Goal: Check status: Check status

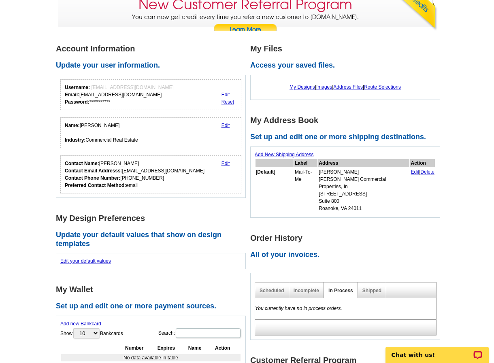
scroll to position [81, 0]
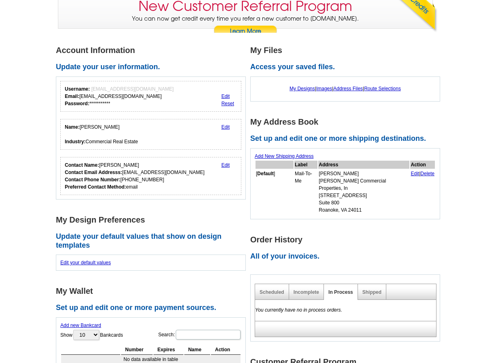
click at [462, 126] on main "**********" at bounding box center [247, 312] width 494 height 559
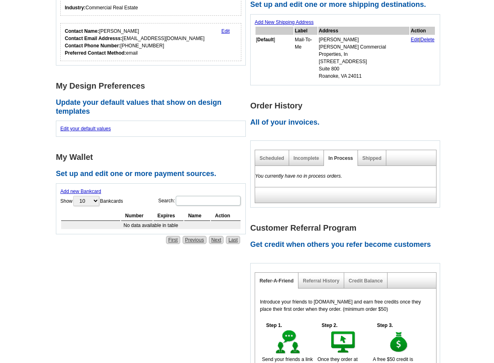
scroll to position [202, 0]
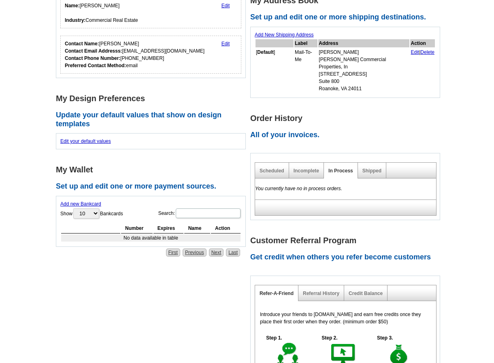
click at [238, 123] on h2 "Update your default values that show on design templates" at bounding box center [153, 119] width 194 height 17
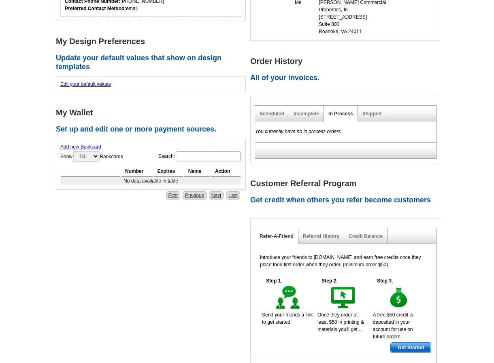
scroll to position [274, 0]
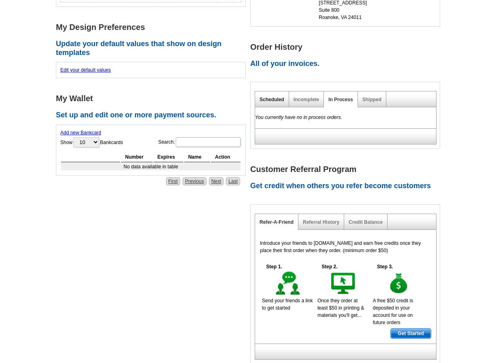
click at [276, 97] on link "Scheduled" at bounding box center [272, 100] width 25 height 6
click at [301, 97] on link "Incomplete" at bounding box center [307, 100] width 26 height 6
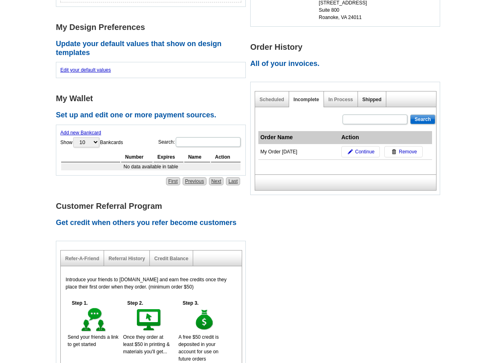
click at [373, 97] on link "Shipped" at bounding box center [371, 100] width 19 height 6
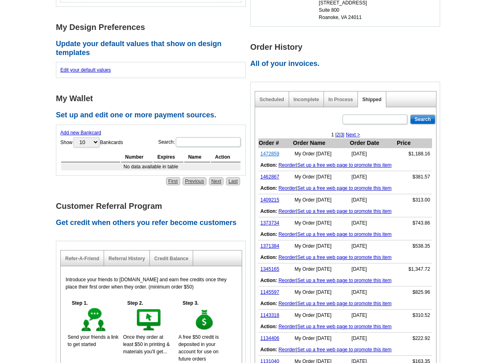
click at [265, 151] on link "1472859" at bounding box center [269, 154] width 19 height 6
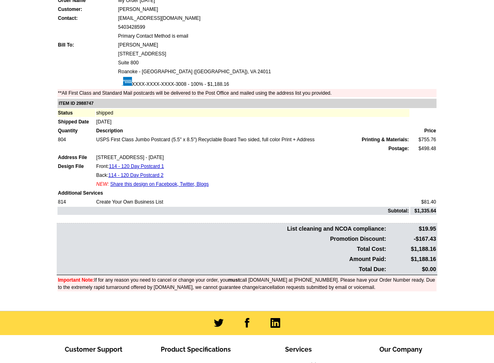
scroll to position [36, 0]
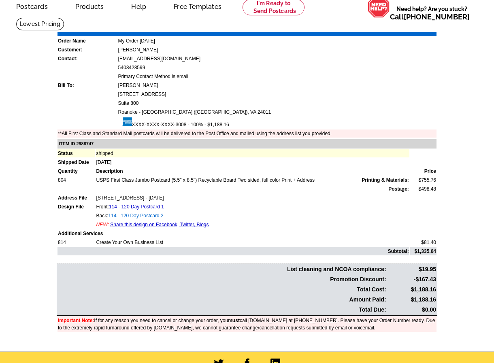
click at [144, 216] on link "114 - 120 Day Postcard 2" at bounding box center [136, 216] width 55 height 6
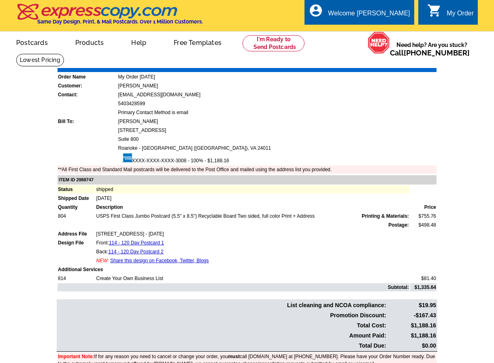
scroll to position [0, 0]
